Goal: Check status: Check status

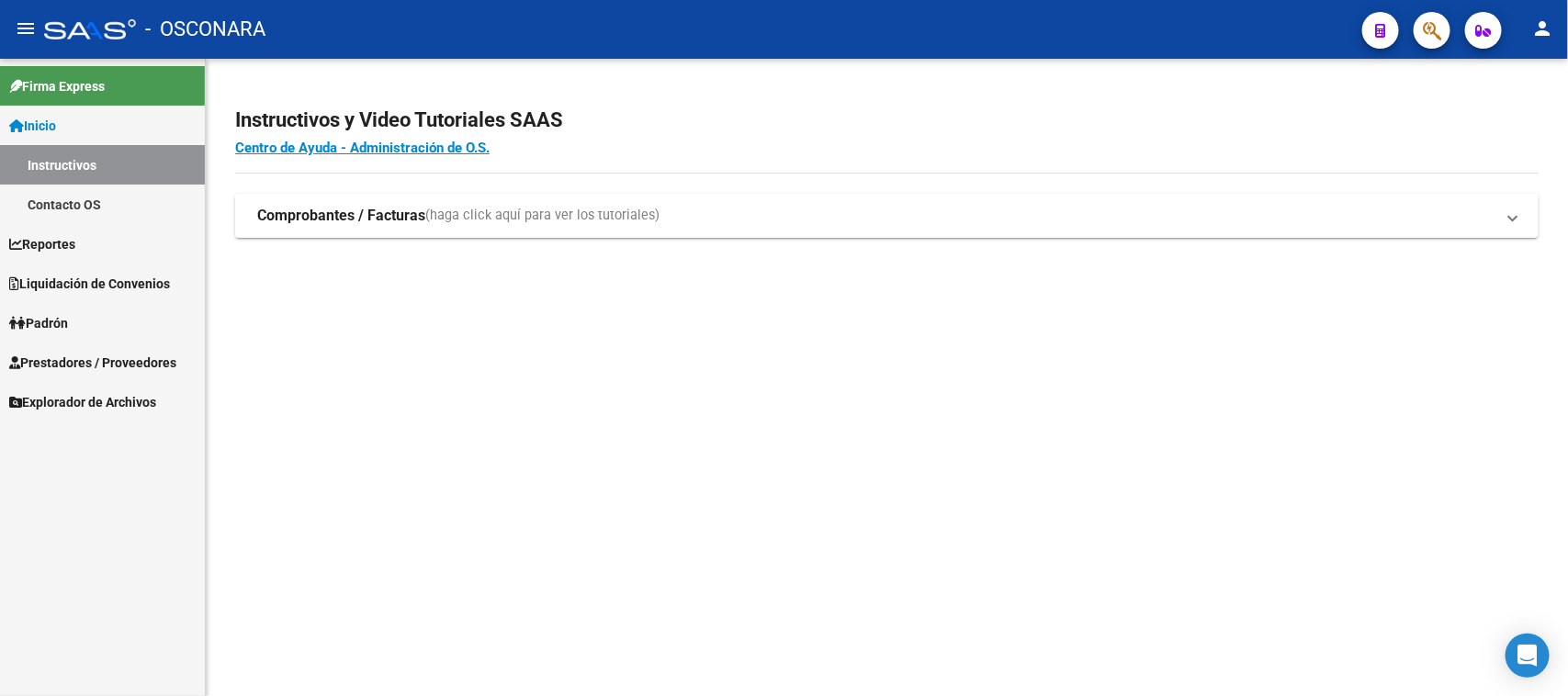
click at [111, 281] on span "Liquidación de Convenios" at bounding box center [90, 283] width 161 height 20
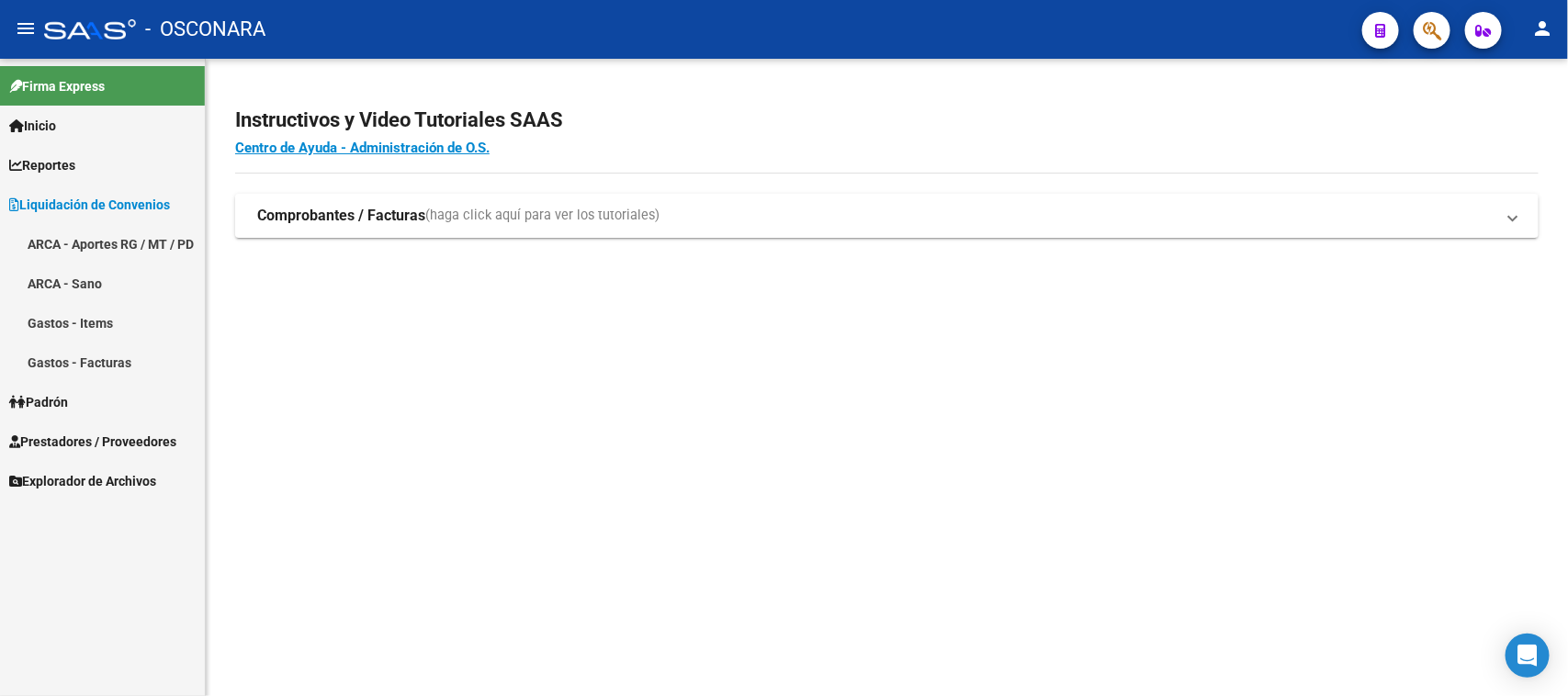
click at [105, 245] on link "ARCA - Aportes RG / MT / PD" at bounding box center [102, 243] width 205 height 39
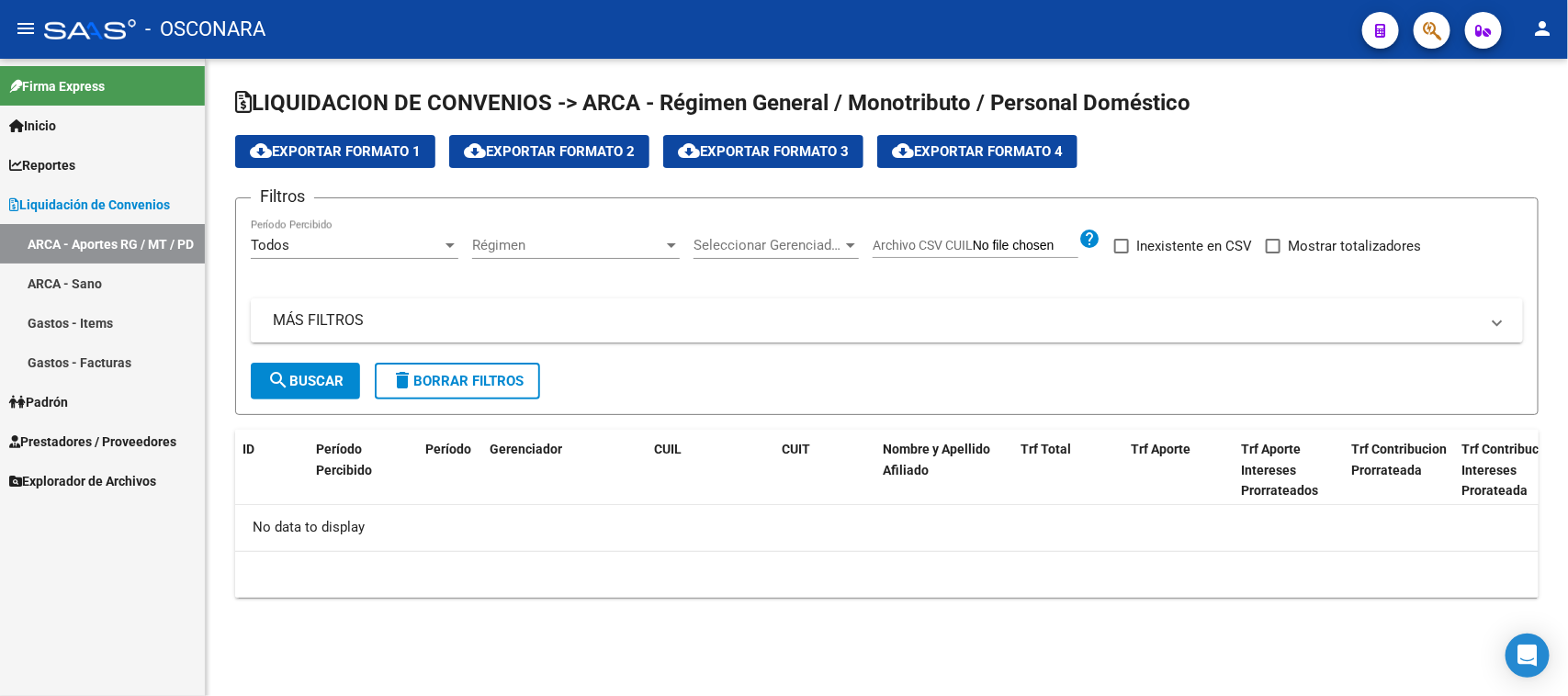
click at [320, 321] on mat-panel-title "MÁS FILTROS" at bounding box center [875, 320] width 1206 height 20
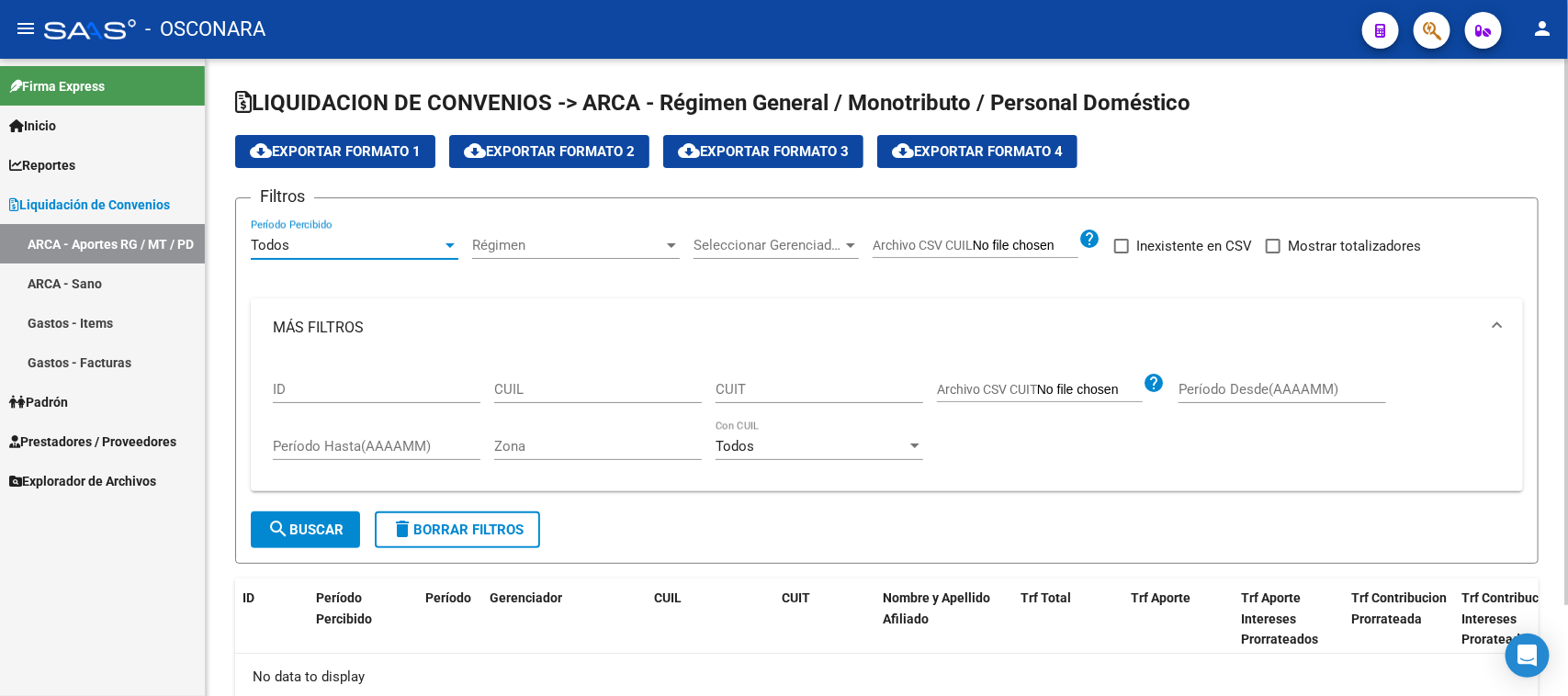
click at [313, 244] on div "Todos" at bounding box center [346, 245] width 191 height 16
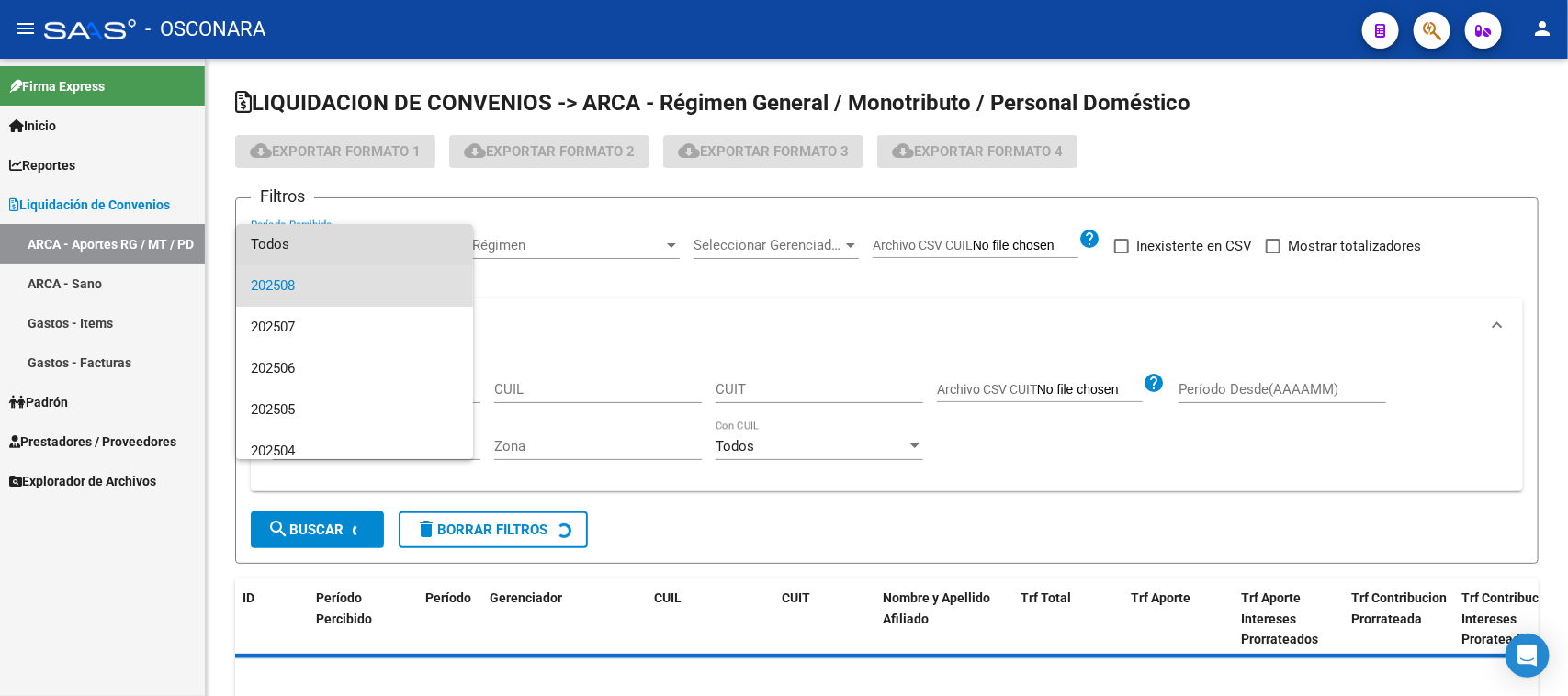
click at [438, 257] on span "Todos" at bounding box center [354, 244] width 208 height 41
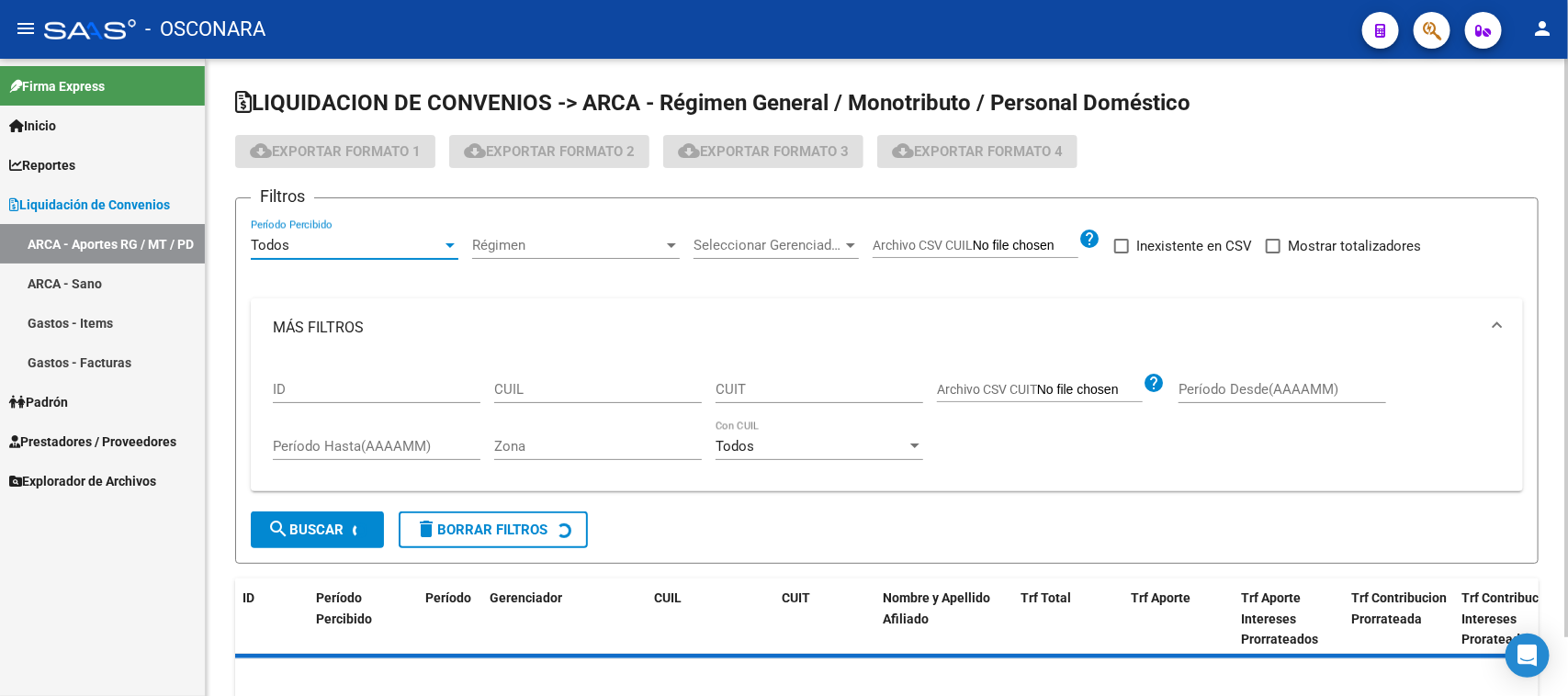
click at [438, 254] on div "Todos Período Percibido" at bounding box center [354, 239] width 208 height 39
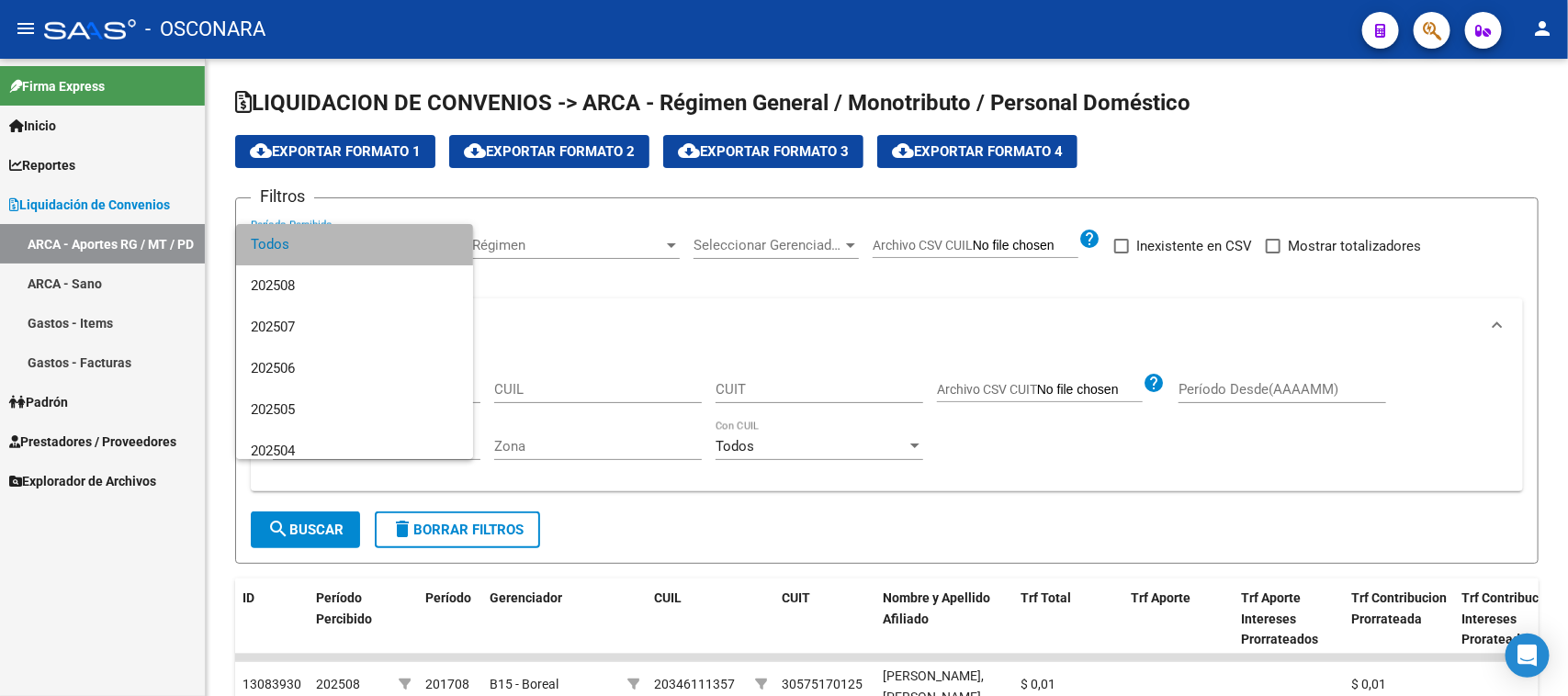
click at [391, 237] on span "Todos" at bounding box center [354, 244] width 208 height 41
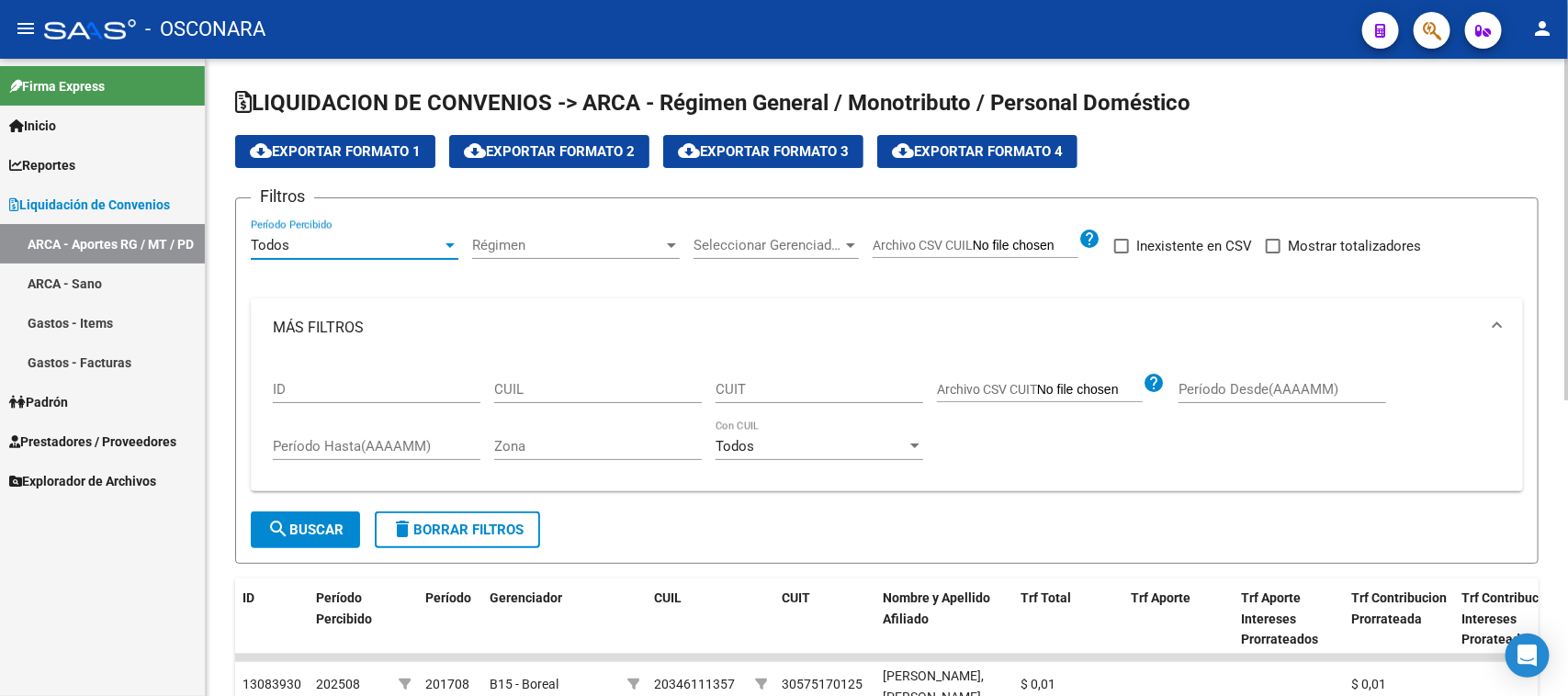
click at [538, 385] on input "CUIL" at bounding box center [598, 389] width 208 height 16
paste input "20-20622307-4"
type input "20-20622307-4"
click at [322, 510] on div "MÁS FILTROS ID 20-20622307-4 CUIL CUIT Archivo CSV CUIT help Período Desde(AAAA…" at bounding box center [887, 405] width 1272 height 214
click at [319, 511] on button "search Buscar" at bounding box center [305, 530] width 109 height 36
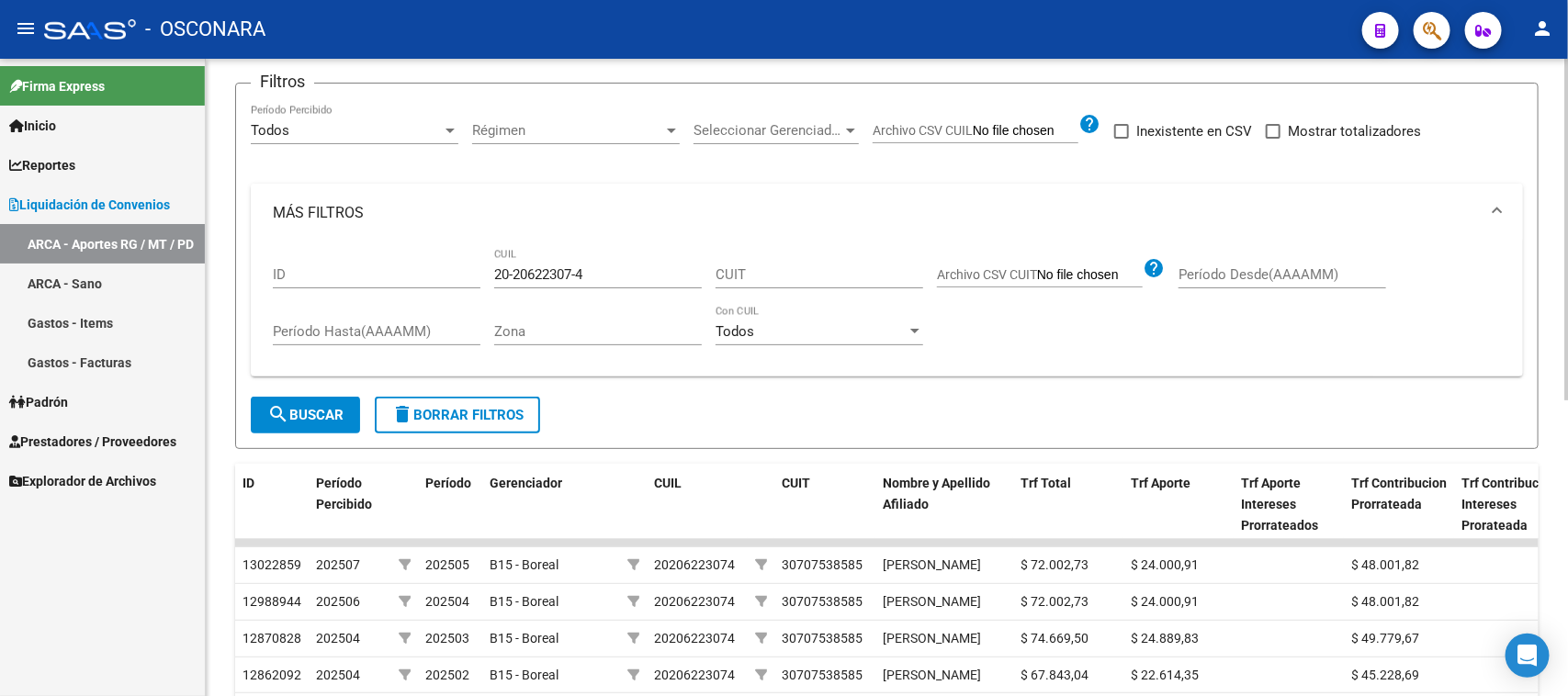
scroll to position [229, 0]
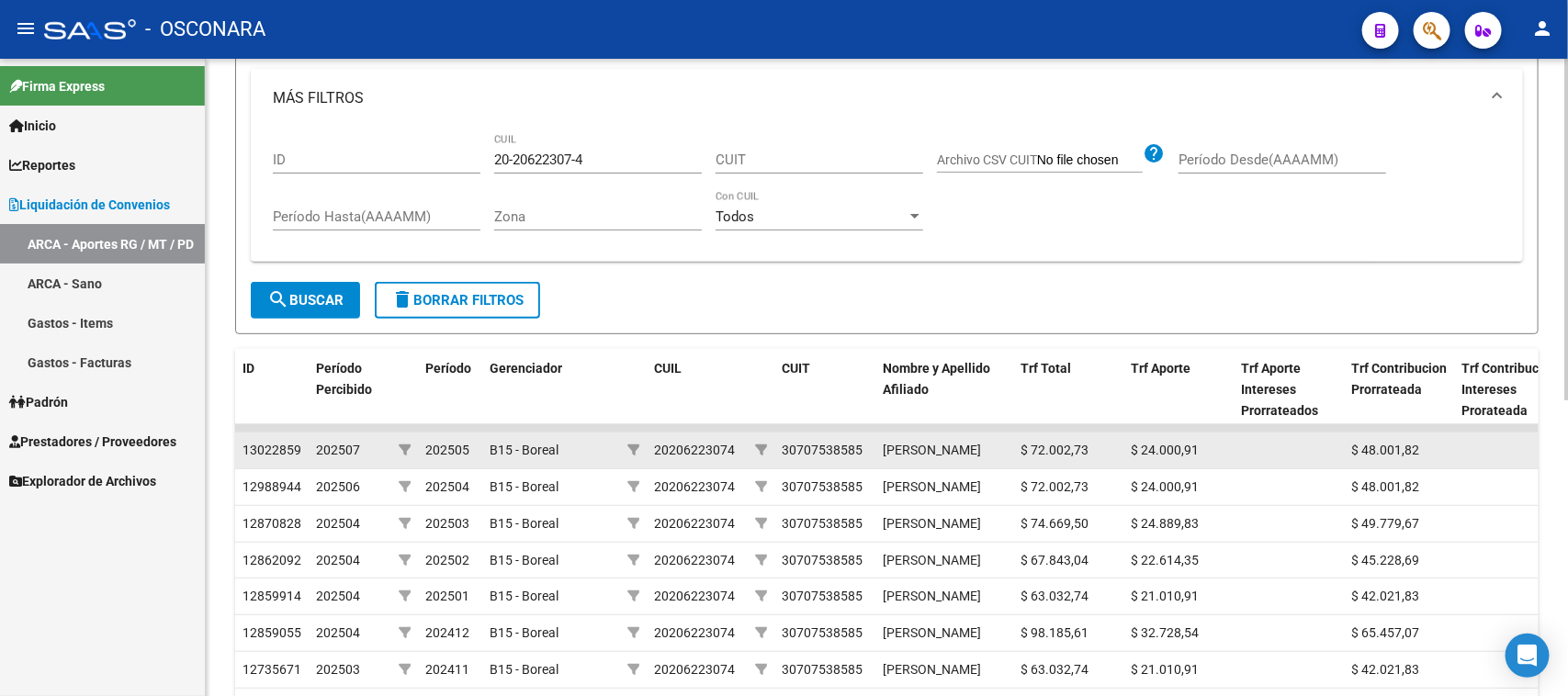
click at [1165, 461] on div "$ 24.000,91" at bounding box center [1179, 450] width 96 height 21
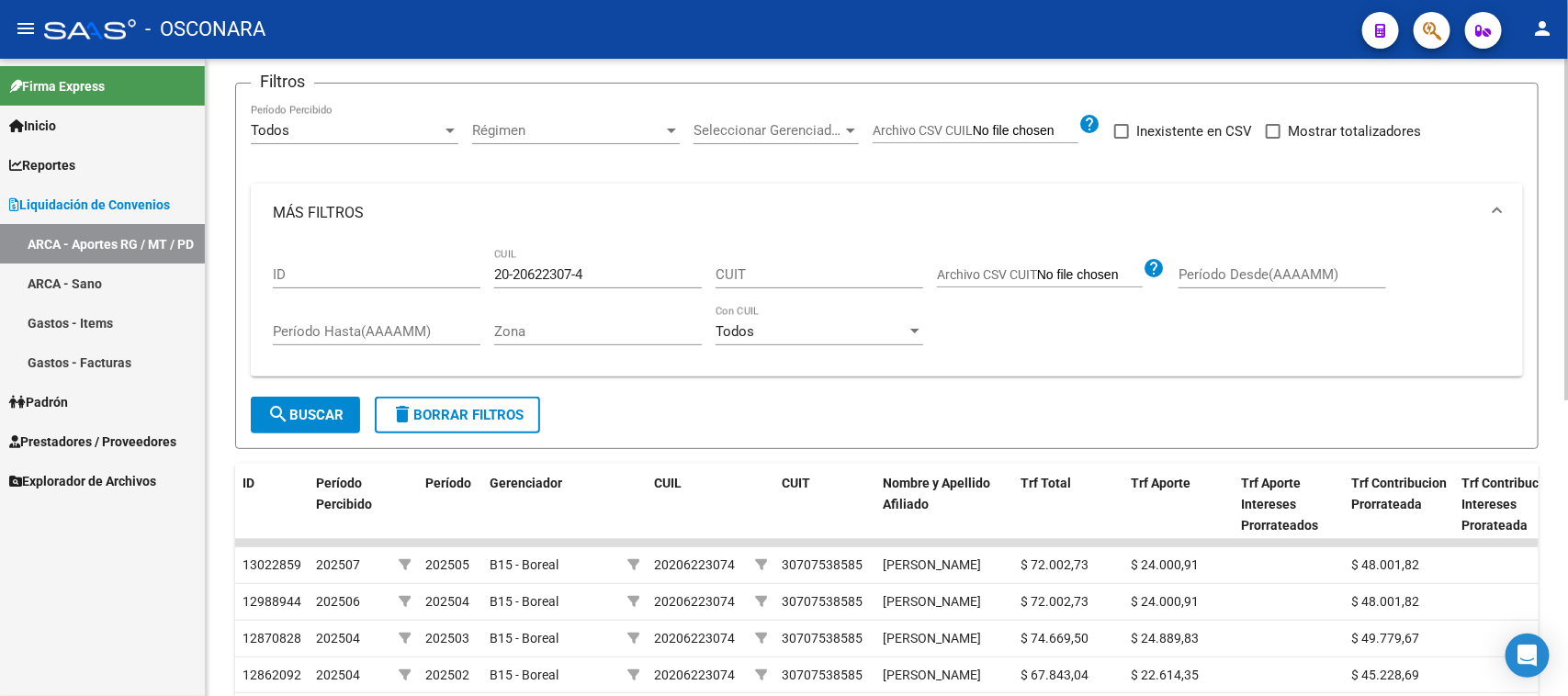
scroll to position [0, 0]
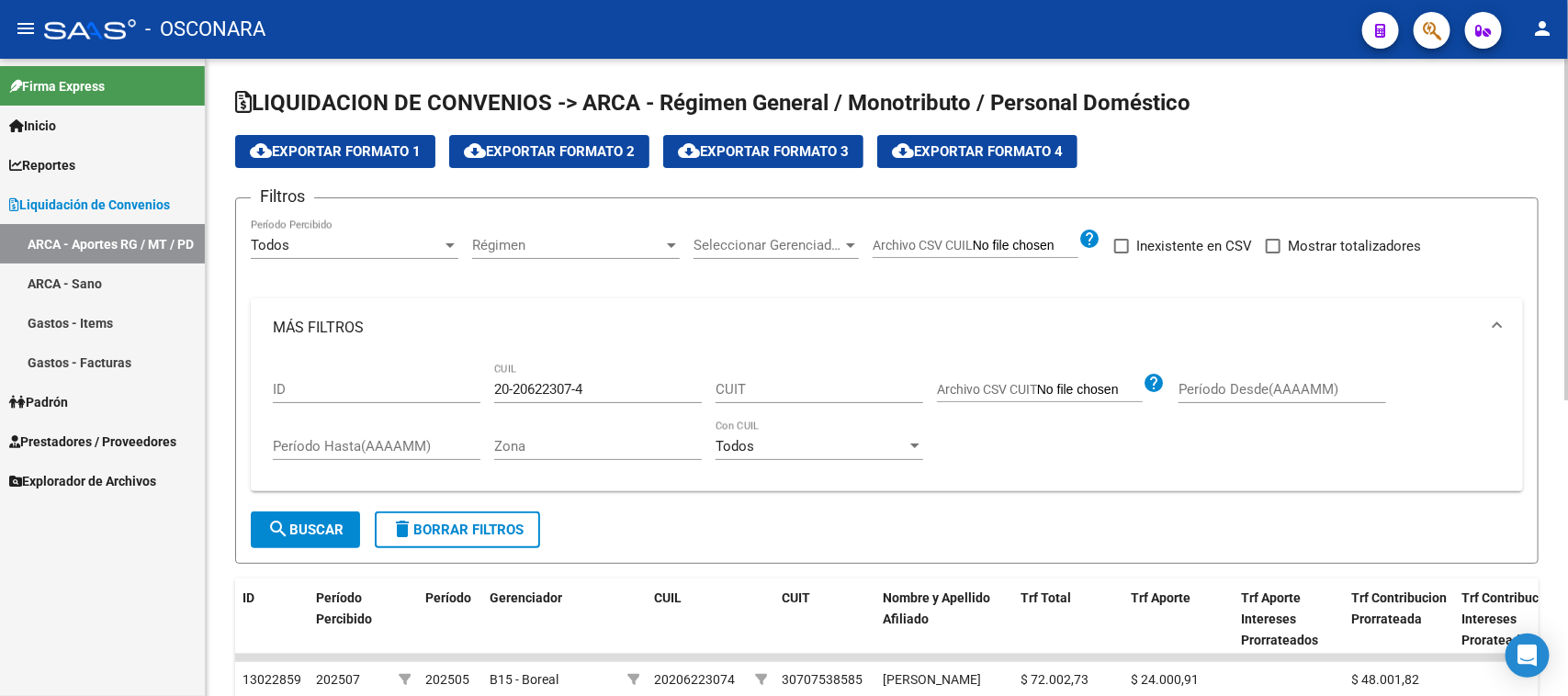
click at [446, 234] on div "Todos Período Percibido" at bounding box center [354, 239] width 208 height 39
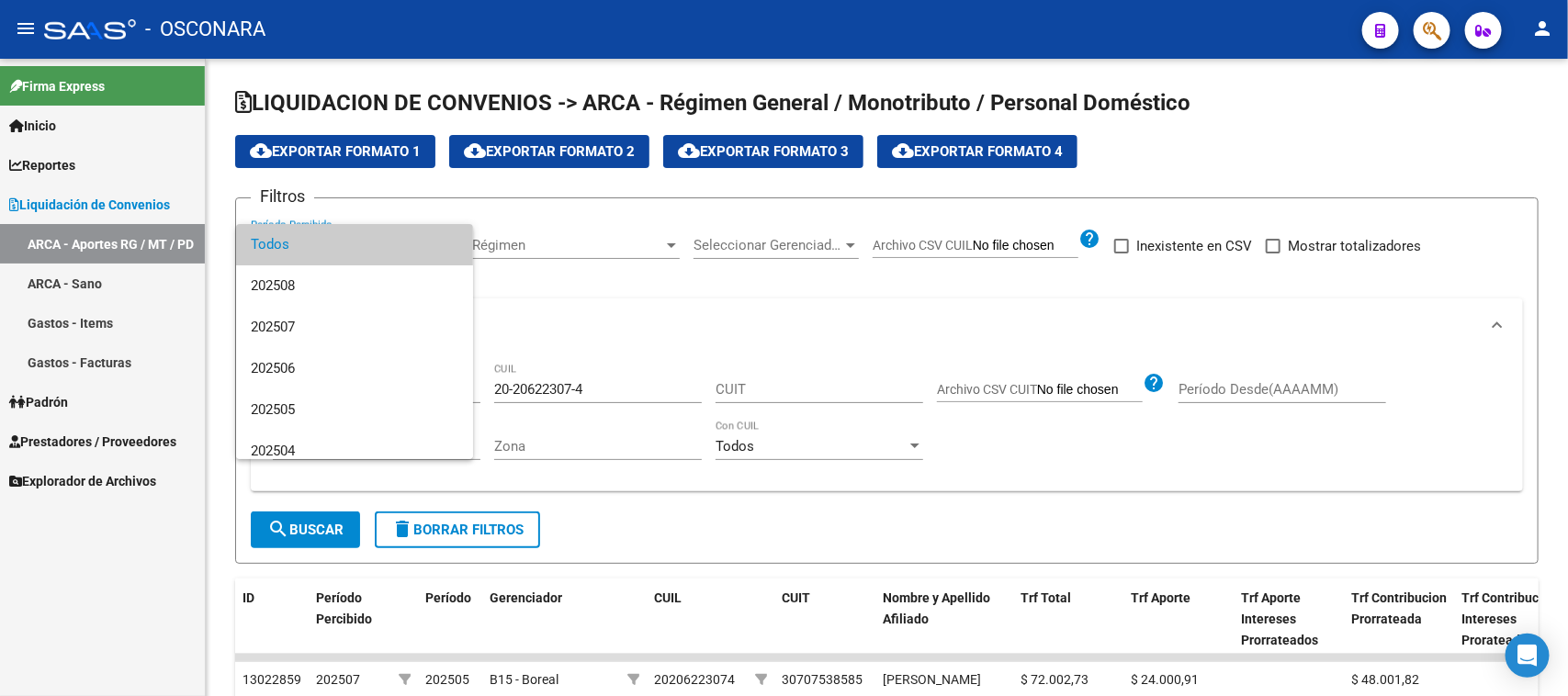
click at [653, 321] on div at bounding box center [784, 348] width 1568 height 696
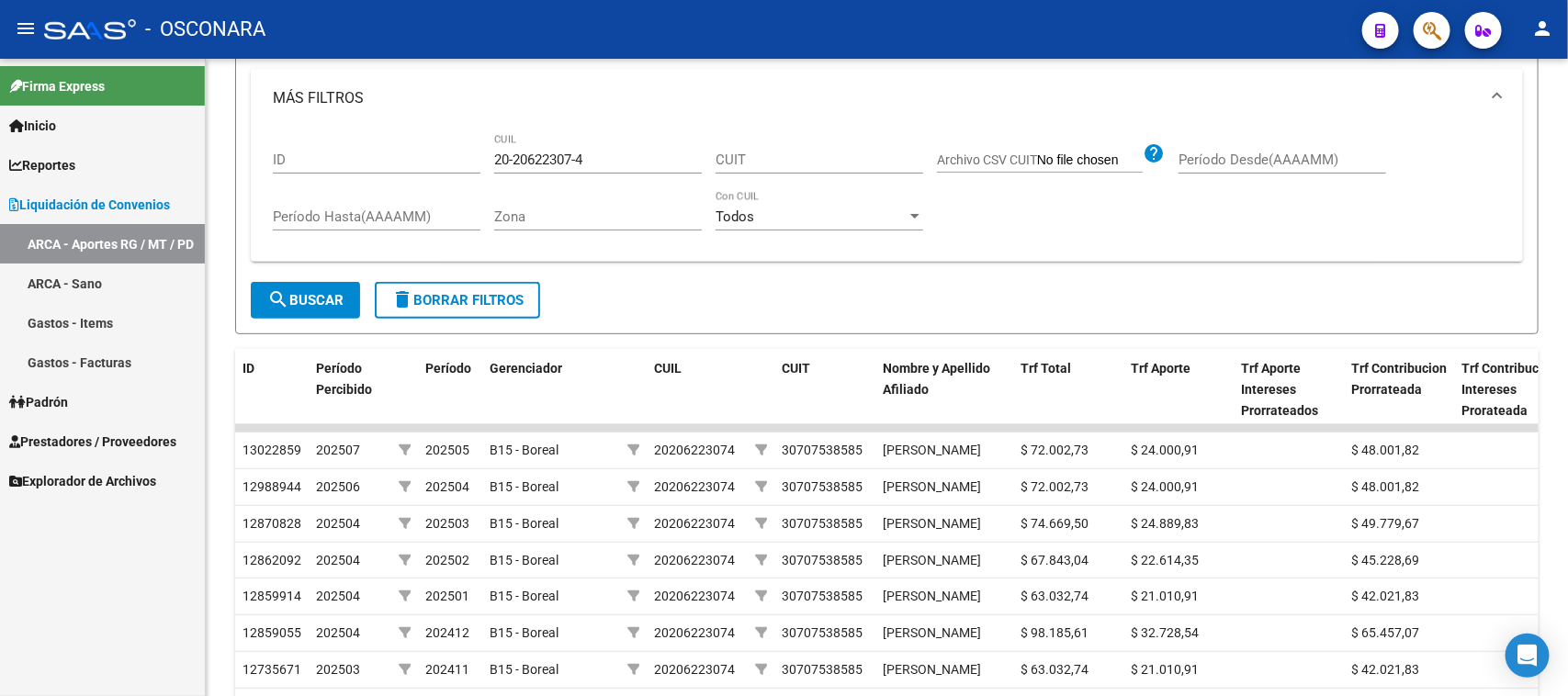
scroll to position [344, 0]
